Goal: Check status: Check status

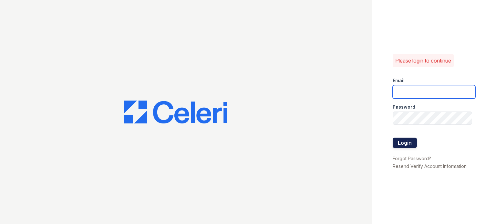
type input "dhernandez@cafmanagement.com"
click at [407, 143] on button "Login" at bounding box center [405, 143] width 24 height 10
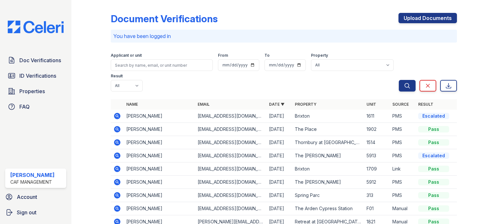
click at [407, 143] on td "PMS" at bounding box center [403, 142] width 26 height 13
click at [331, 66] on select "All 2929 Wycliff 29 Fifty Arioso Apartments Artisan Park Apartments Autumn Cree…" at bounding box center [352, 65] width 83 height 12
select select "4710"
click at [311, 59] on select "All 2929 Wycliff 29 Fifty Arioso Apartments Artisan Park Apartments Autumn Cree…" at bounding box center [352, 65] width 83 height 12
click at [404, 87] on icon "submit" at bounding box center [406, 85] width 5 height 5
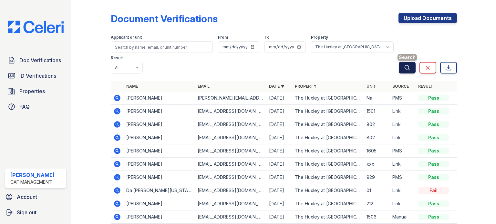
click at [404, 70] on icon "submit" at bounding box center [407, 68] width 6 height 6
click at [31, 59] on span "Doc Verifications" at bounding box center [40, 60] width 42 height 8
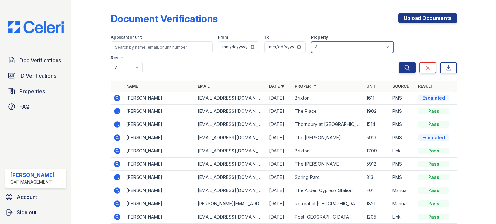
click at [330, 47] on select "All 2929 Wycliff 29 Fifty Arioso Apartments Artisan Park Apartments Autumn Cree…" at bounding box center [352, 47] width 83 height 12
select select "4710"
click at [311, 41] on select "All 2929 Wycliff 29 Fifty Arioso Apartments Artisan Park Apartments Autumn Cree…" at bounding box center [352, 47] width 83 height 12
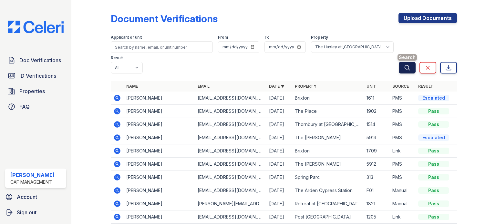
click at [399, 68] on button "Search" at bounding box center [407, 68] width 17 height 12
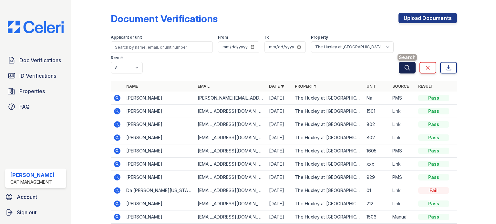
click at [404, 68] on icon "submit" at bounding box center [407, 68] width 6 height 6
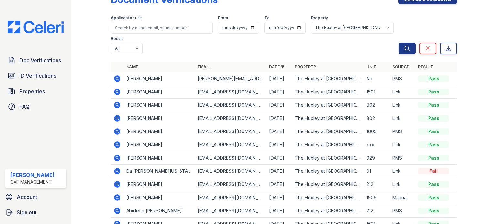
scroll to position [61, 0]
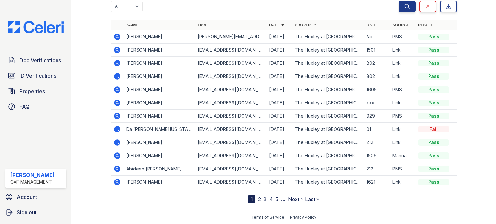
click at [115, 128] on icon at bounding box center [117, 129] width 6 height 6
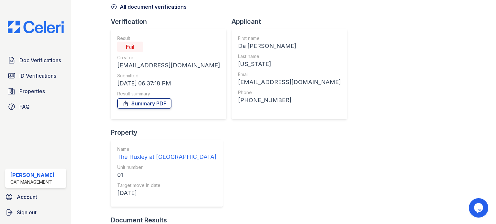
scroll to position [47, 0]
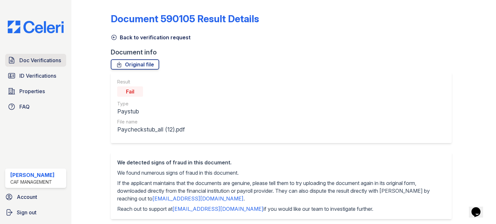
click at [36, 64] on span "Doc Verifications" at bounding box center [40, 60] width 42 height 8
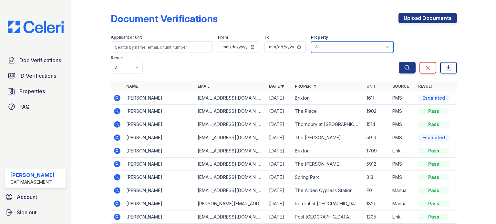
click at [345, 45] on select "All 2929 [GEOGRAPHIC_DATA] 29 [GEOGRAPHIC_DATA] [GEOGRAPHIC_DATA] Apartments [G…" at bounding box center [352, 47] width 83 height 12
select select "4710"
click at [311, 41] on select "All 2929 [GEOGRAPHIC_DATA] 29 [GEOGRAPHIC_DATA] [GEOGRAPHIC_DATA] Apartments [G…" at bounding box center [352, 47] width 83 height 12
click at [399, 71] on button "Search" at bounding box center [407, 68] width 17 height 12
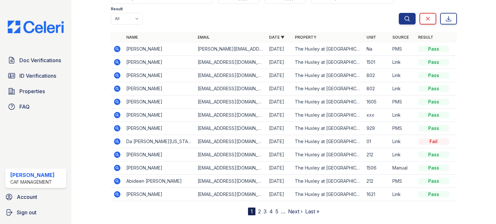
scroll to position [61, 0]
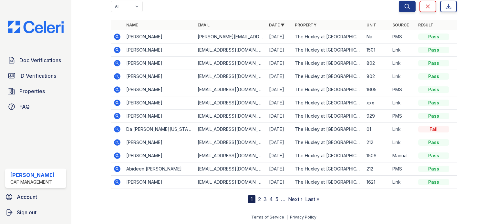
click at [291, 199] on link "Next ›" at bounding box center [295, 199] width 15 height 6
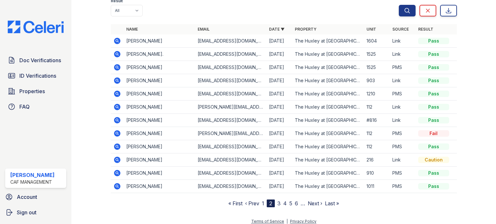
scroll to position [58, 0]
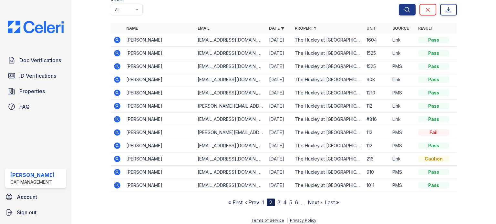
click at [277, 204] on link "3" at bounding box center [278, 202] width 3 height 6
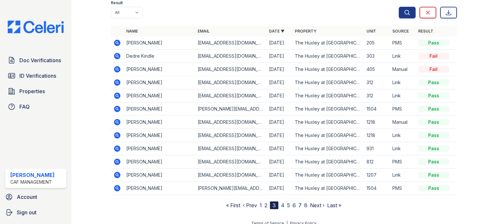
scroll to position [61, 0]
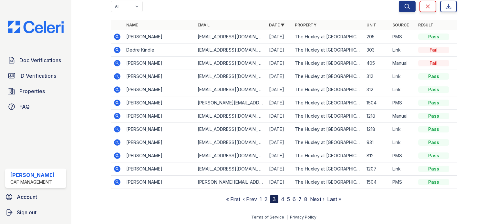
click at [281, 199] on link "4" at bounding box center [283, 199] width 4 height 6
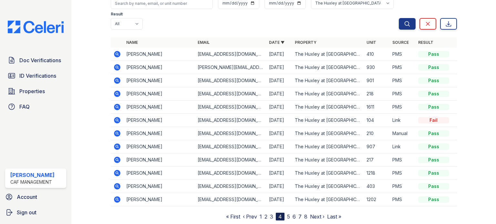
scroll to position [61, 0]
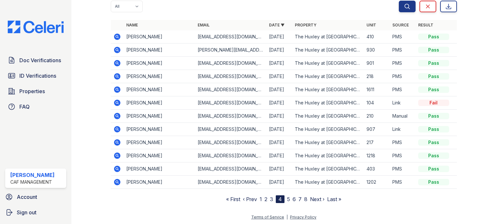
click at [287, 199] on link "5" at bounding box center [288, 199] width 3 height 6
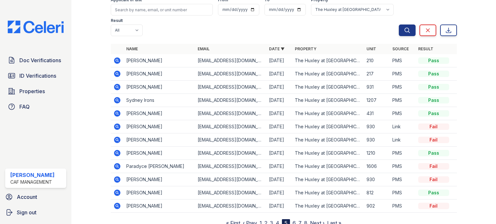
scroll to position [61, 0]
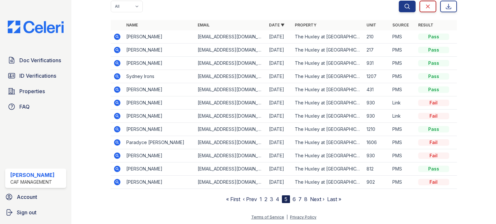
click at [427, 5] on link "Clear" at bounding box center [427, 7] width 17 height 12
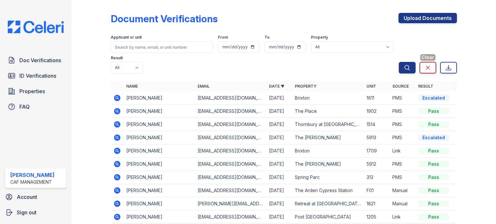
click at [425, 72] on link "Clear" at bounding box center [427, 68] width 17 height 12
